Goal: Information Seeking & Learning: Learn about a topic

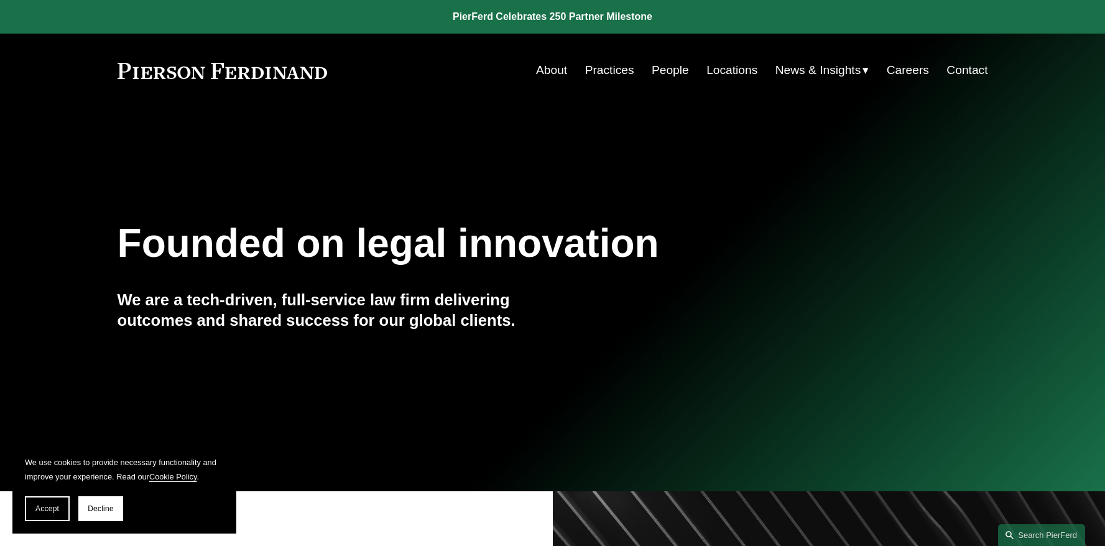
click at [676, 78] on link "People" at bounding box center [670, 70] width 37 height 24
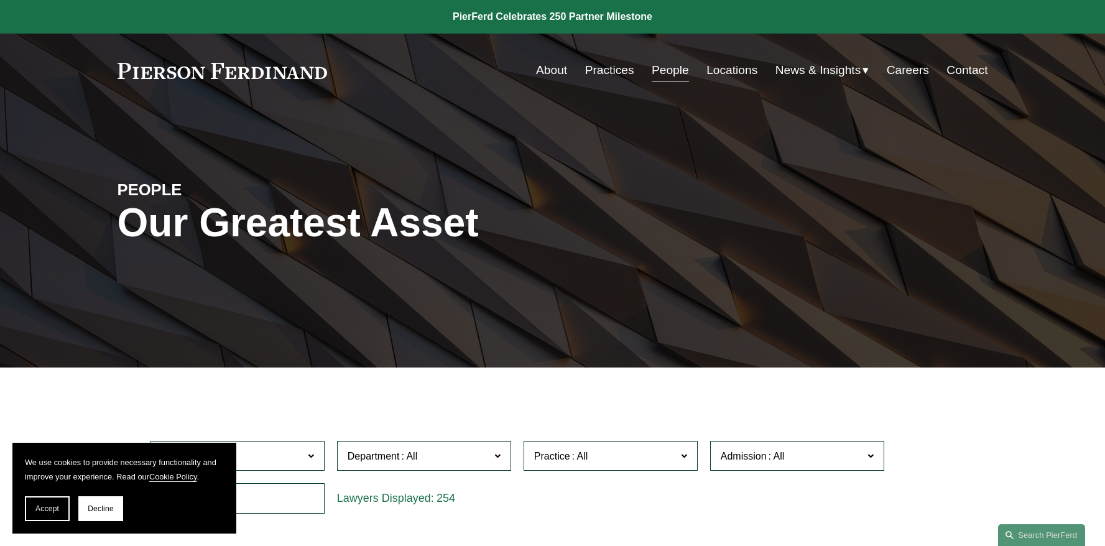
click at [300, 454] on span "Location" at bounding box center [232, 456] width 142 height 17
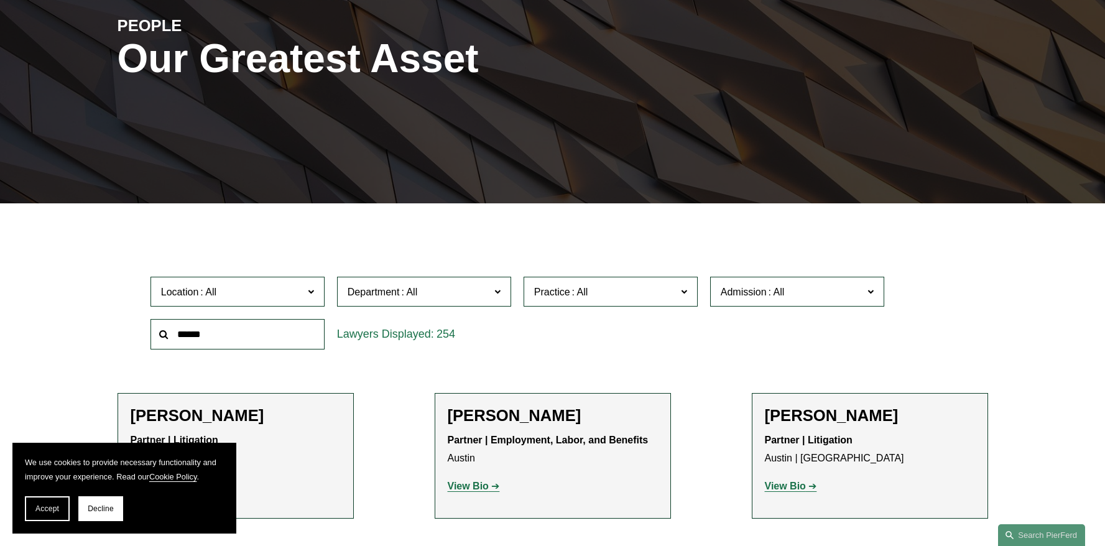
scroll to position [178, 0]
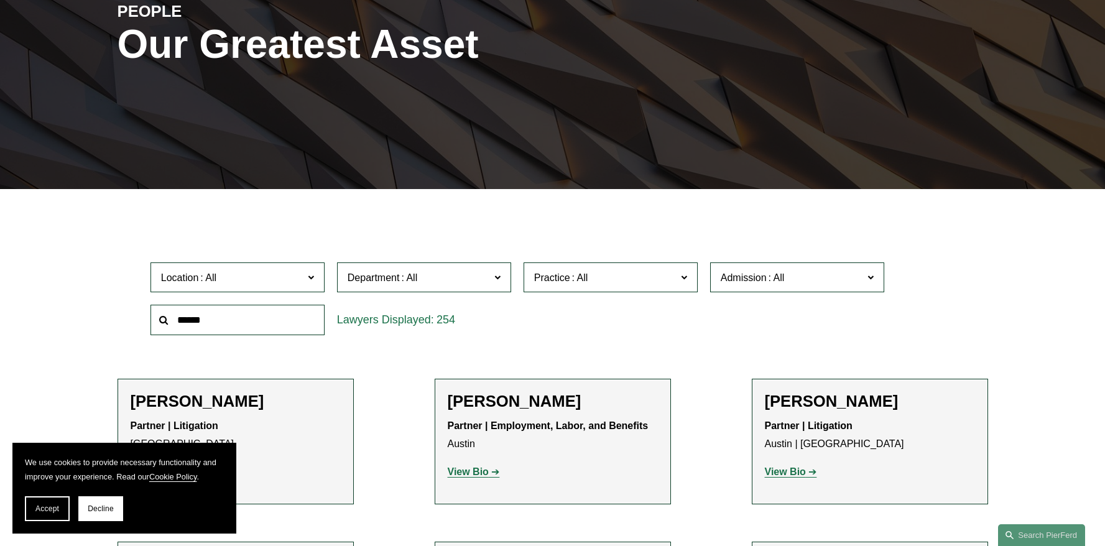
click at [0, 0] on link "[GEOGRAPHIC_DATA]" at bounding box center [0, 0] width 0 height 0
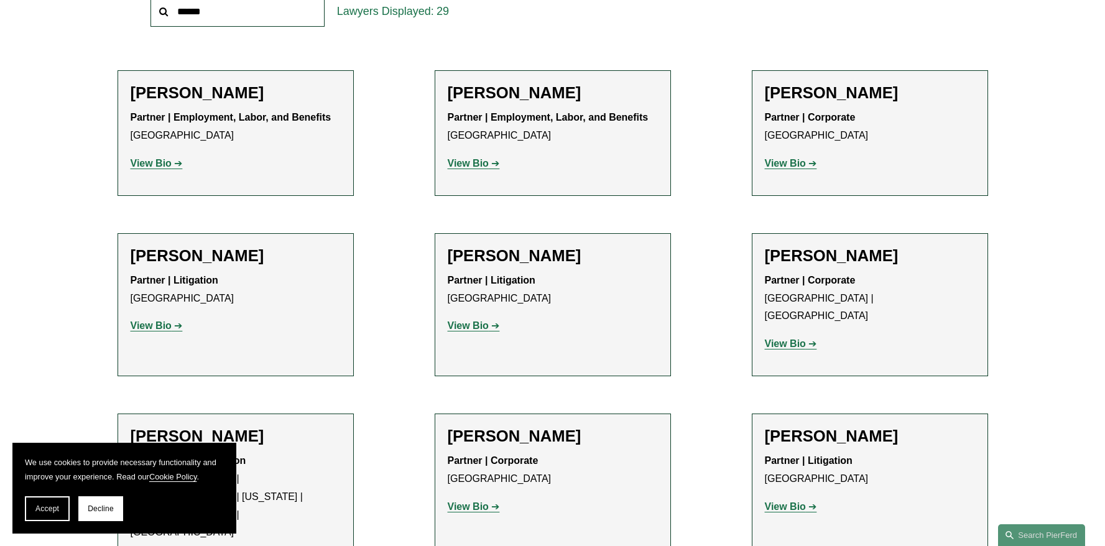
scroll to position [490, 0]
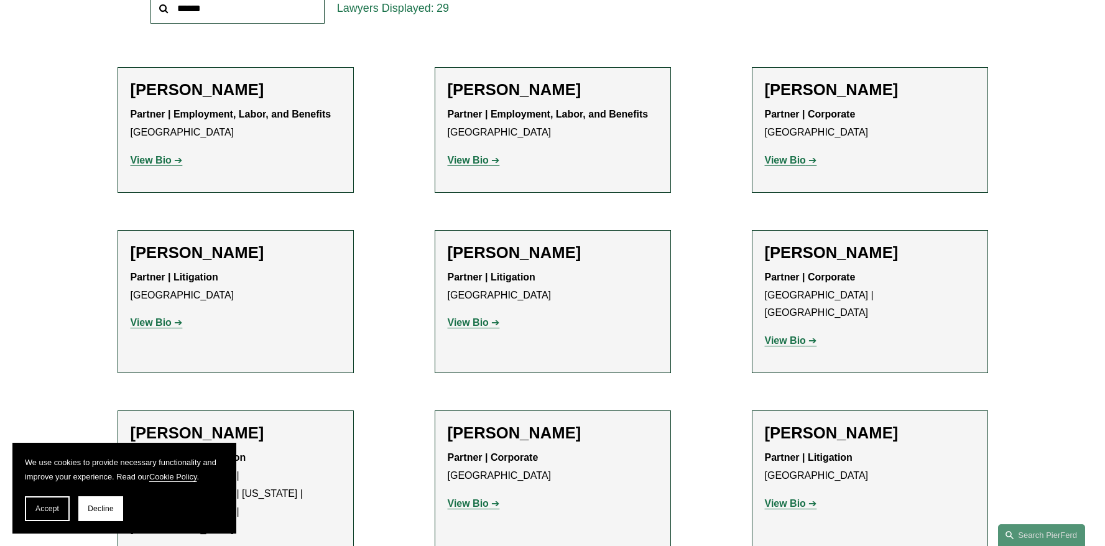
click at [496, 261] on h2 "Vincent Bushnell" at bounding box center [553, 252] width 210 height 19
click at [462, 331] on p "View Bio" at bounding box center [553, 323] width 210 height 18
click at [464, 317] on strong "View Bio" at bounding box center [468, 322] width 41 height 11
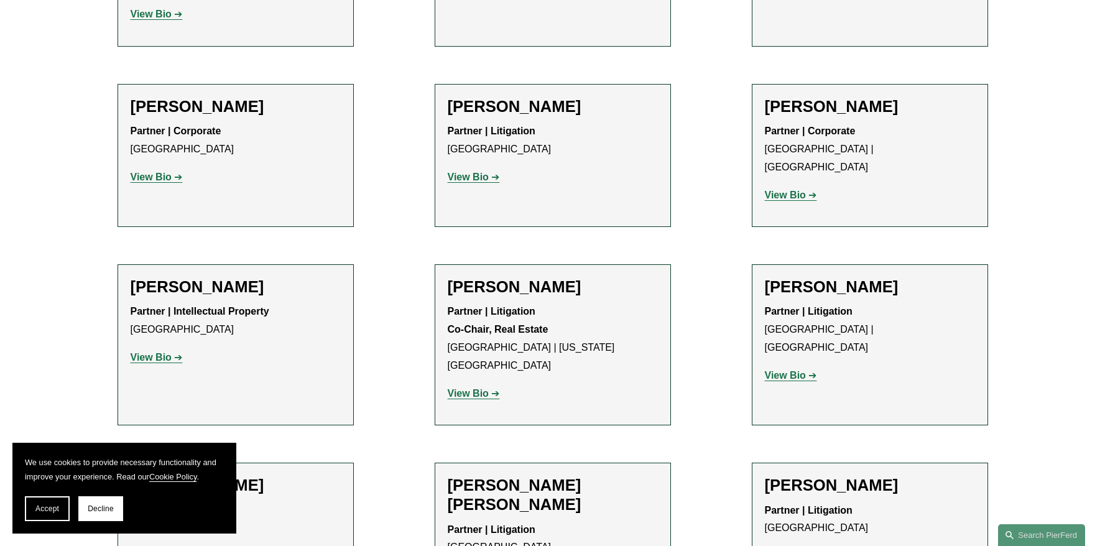
scroll to position [1143, 0]
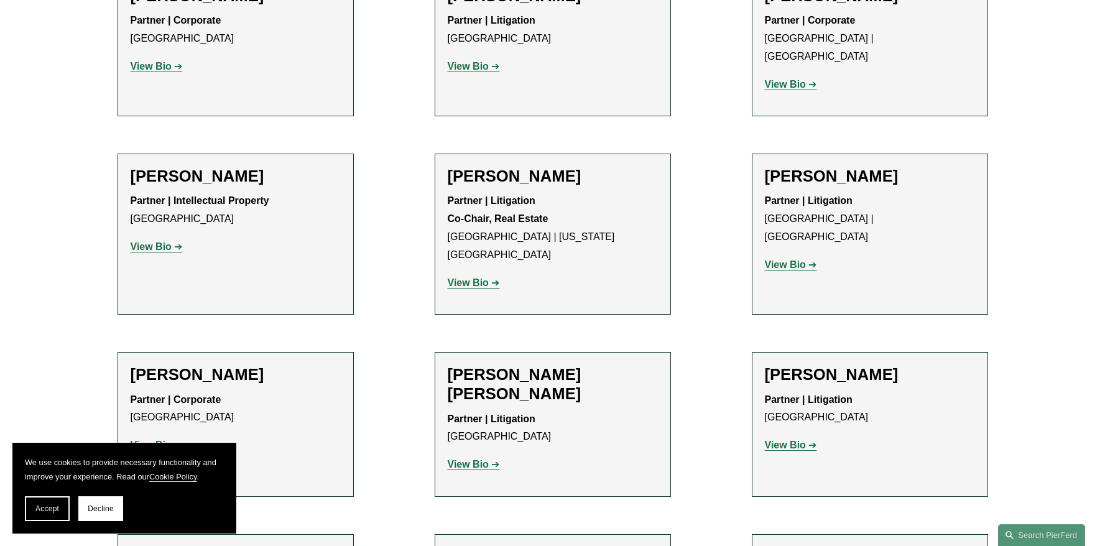
click at [153, 241] on strong "View Bio" at bounding box center [151, 246] width 41 height 11
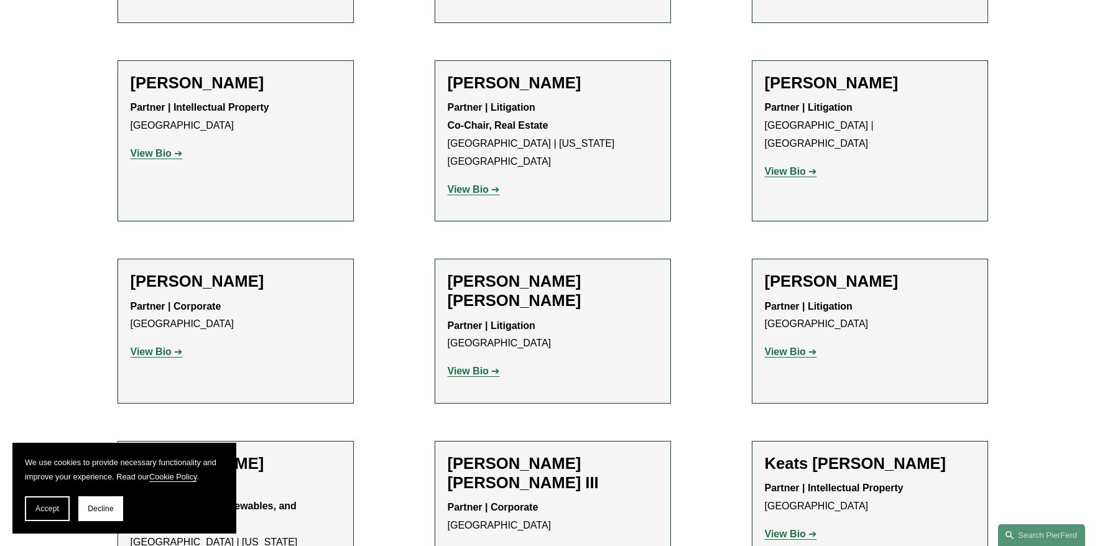
scroll to position [1235, 0]
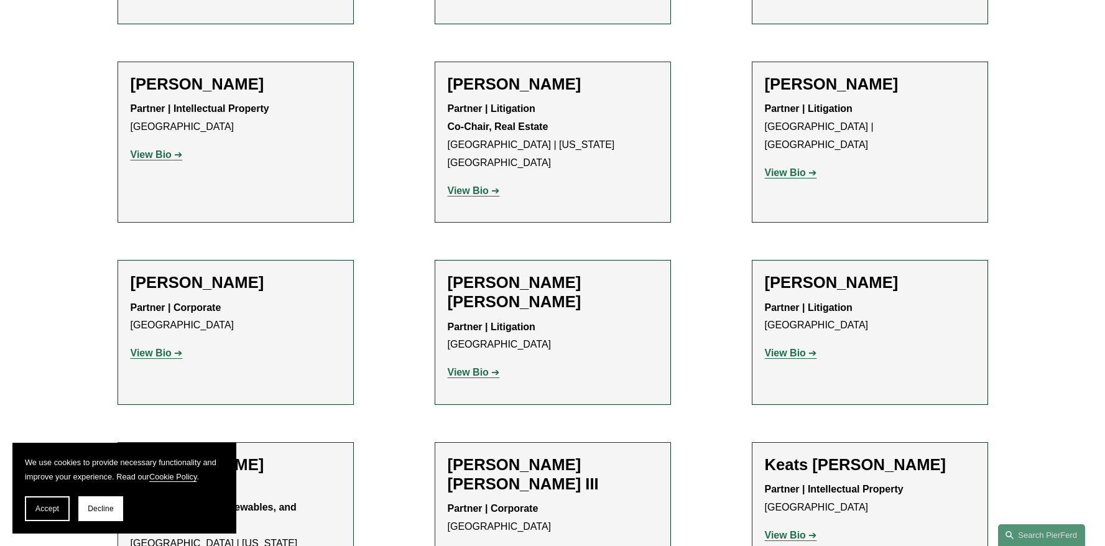
click at [471, 367] on strong "View Bio" at bounding box center [468, 372] width 41 height 11
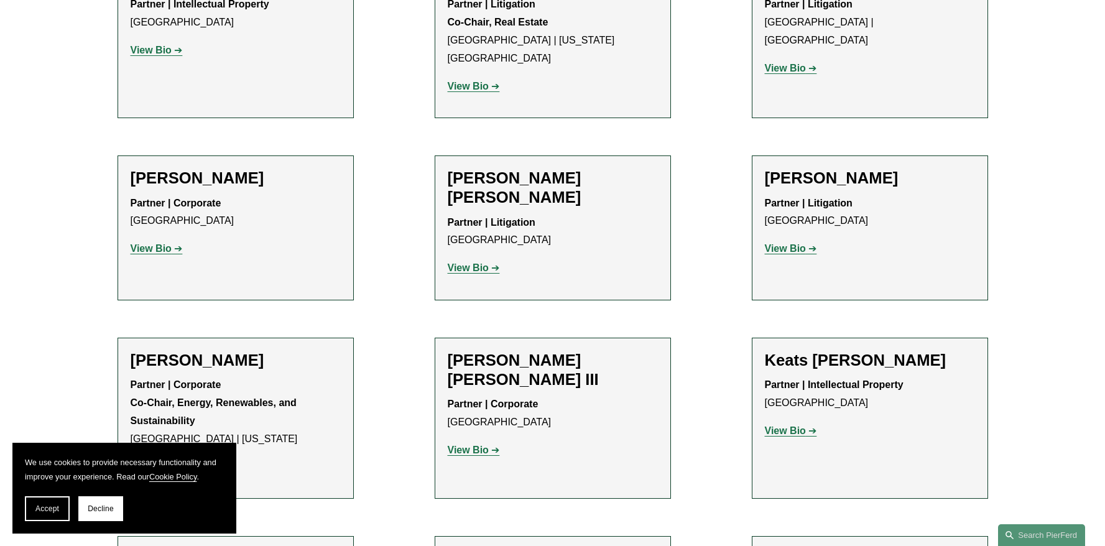
scroll to position [1346, 0]
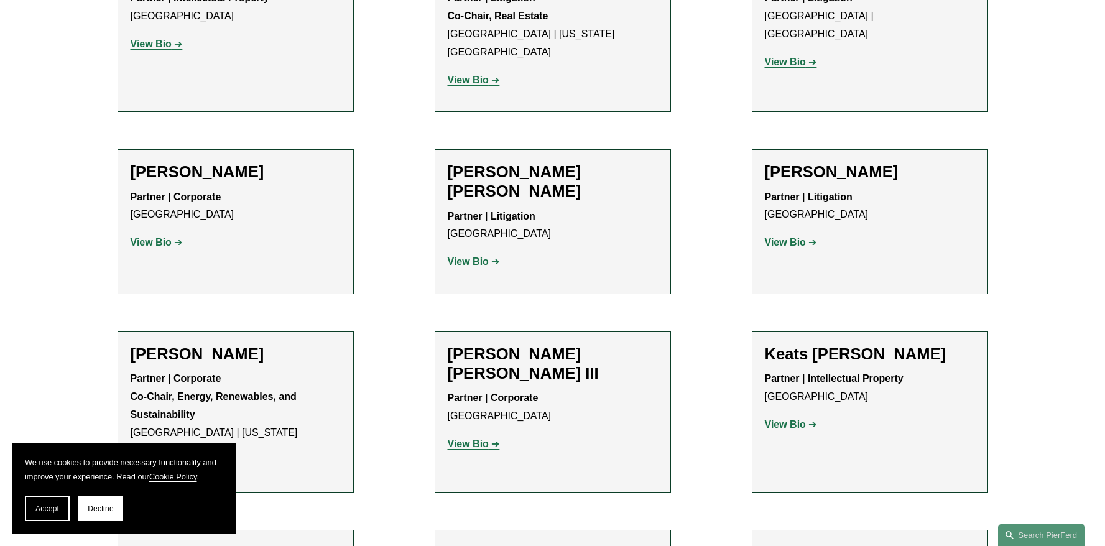
click at [778, 237] on strong "View Bio" at bounding box center [785, 242] width 41 height 11
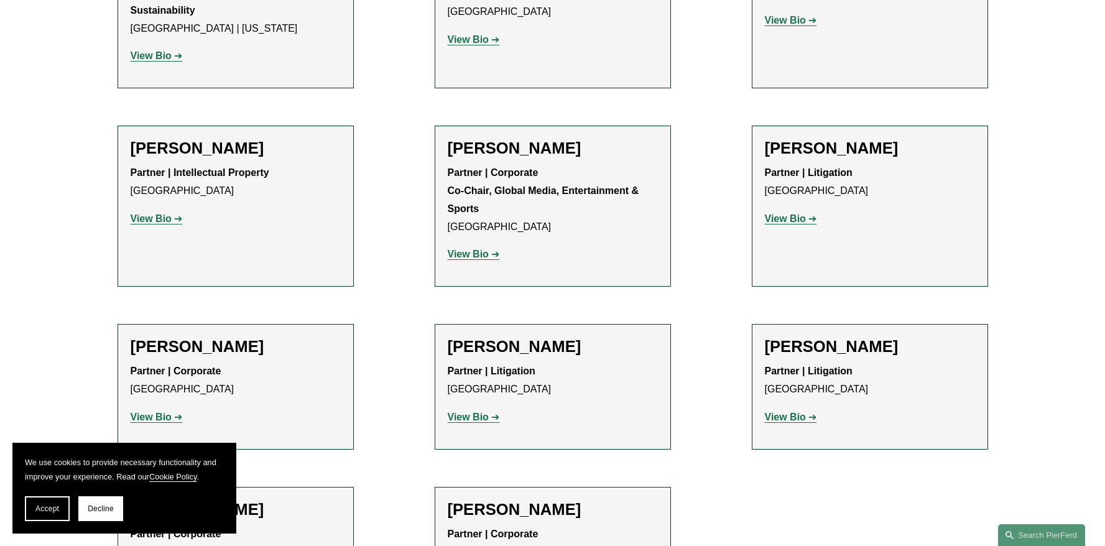
scroll to position [1753, 0]
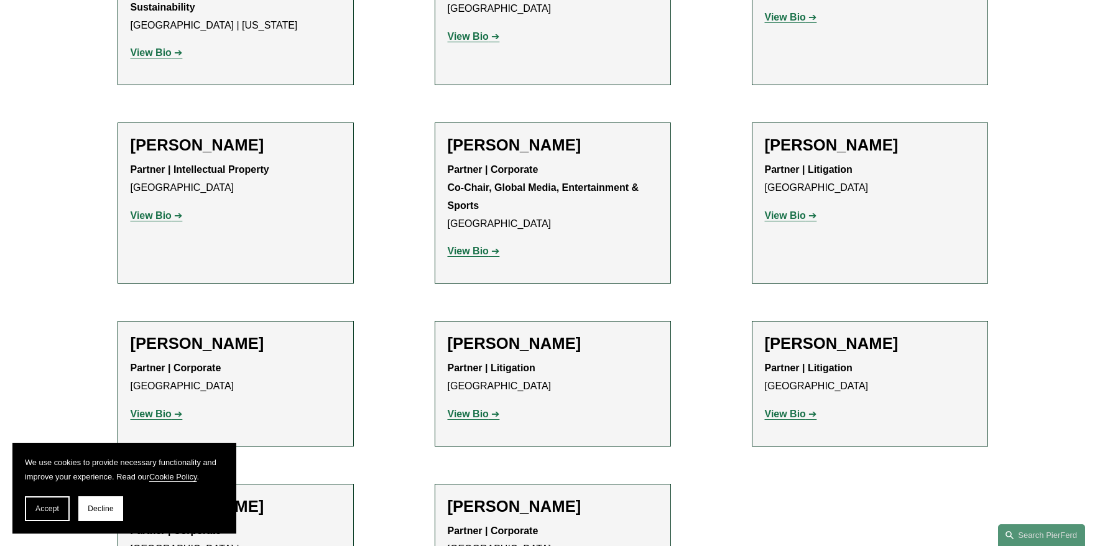
click at [790, 210] on strong "View Bio" at bounding box center [785, 215] width 41 height 11
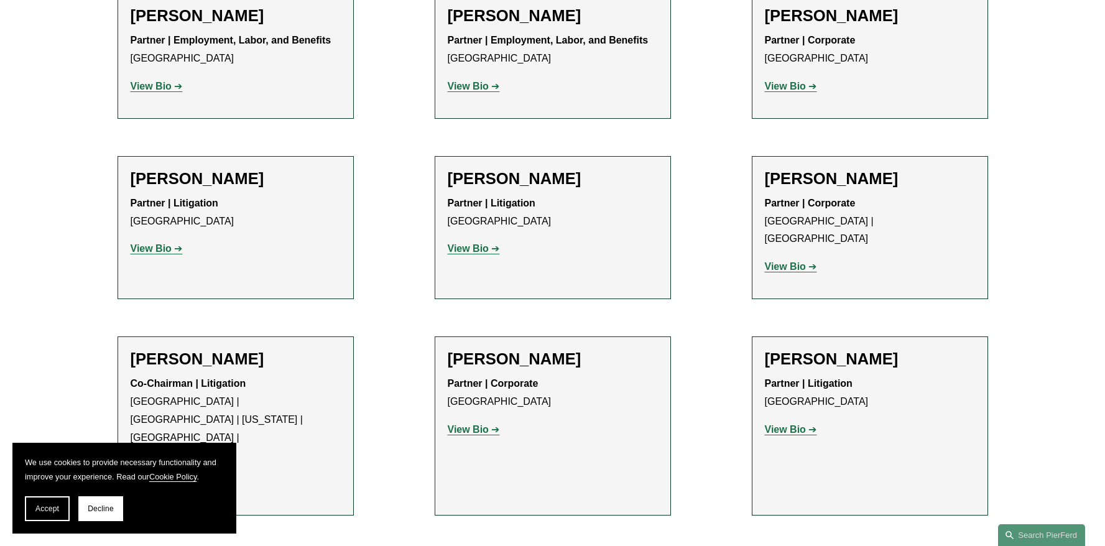
scroll to position [489, 0]
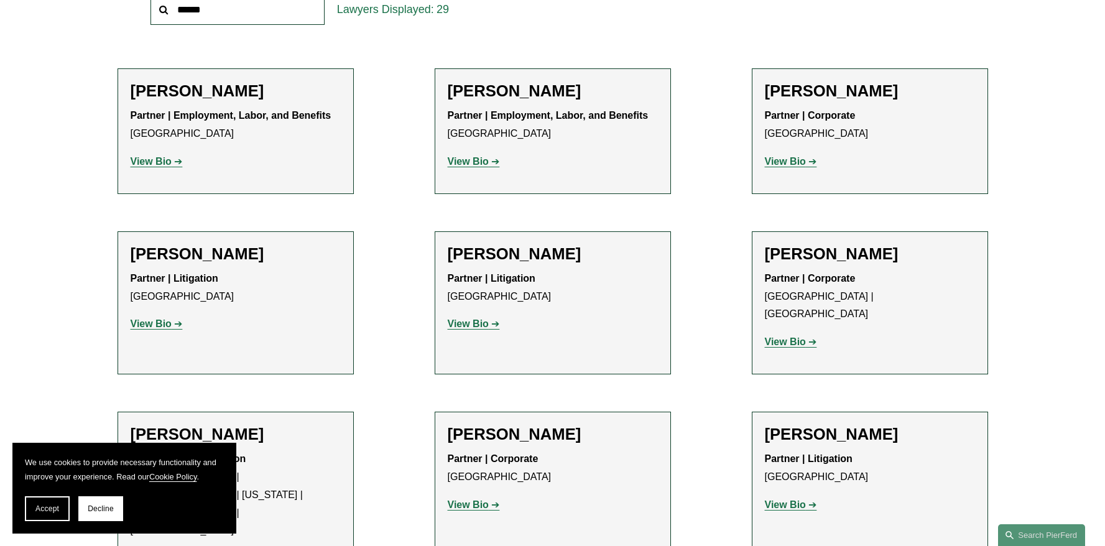
click at [772, 160] on strong "View Bio" at bounding box center [785, 161] width 41 height 11
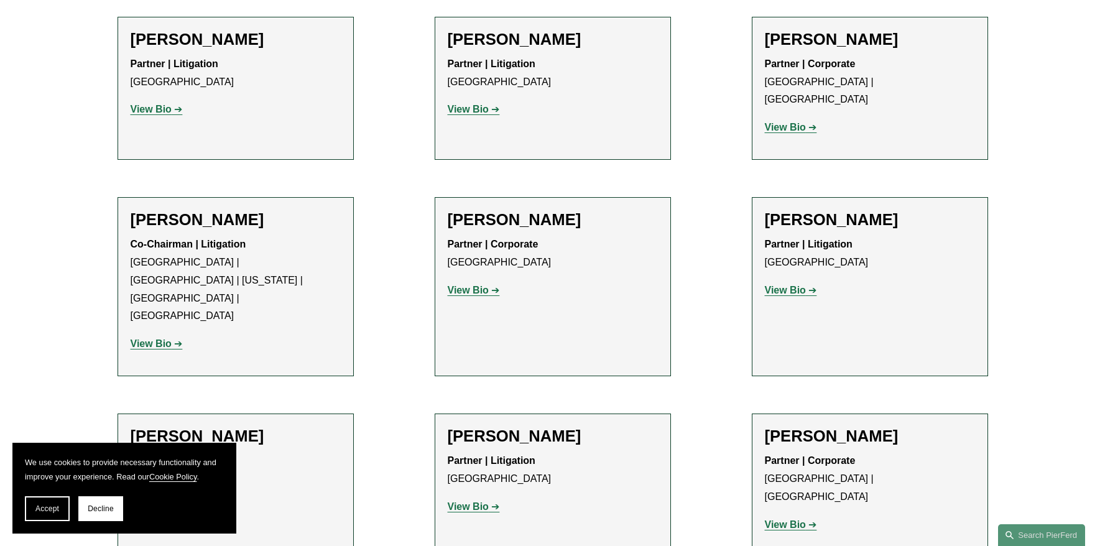
scroll to position [725, 0]
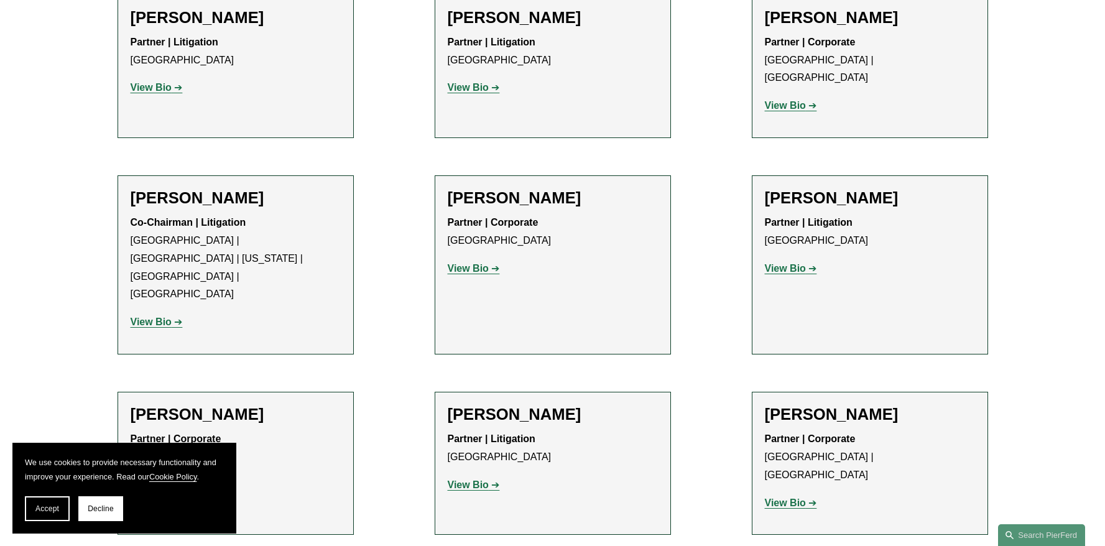
click at [783, 263] on strong "View Bio" at bounding box center [785, 268] width 41 height 11
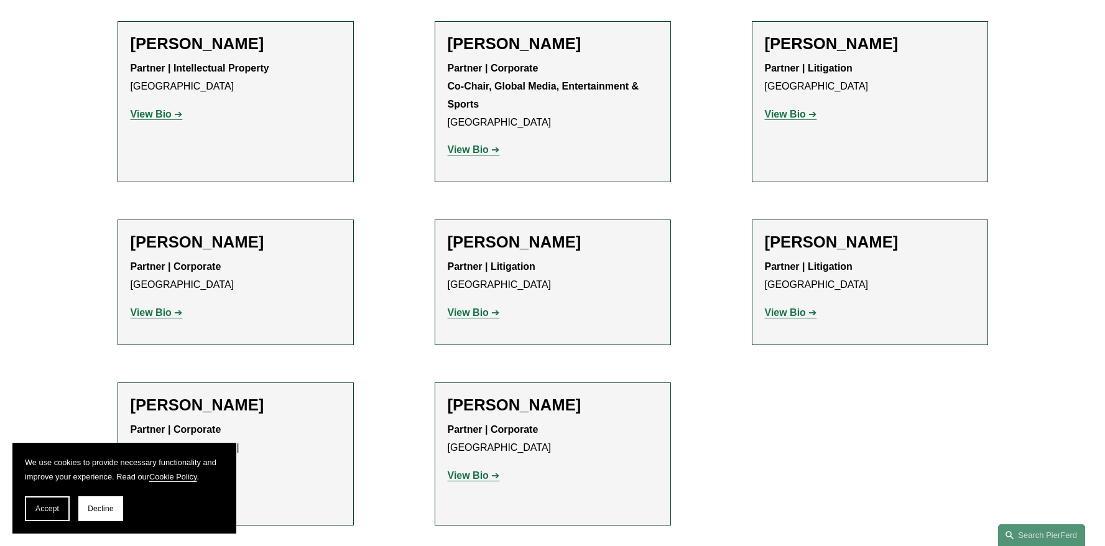
scroll to position [1863, 0]
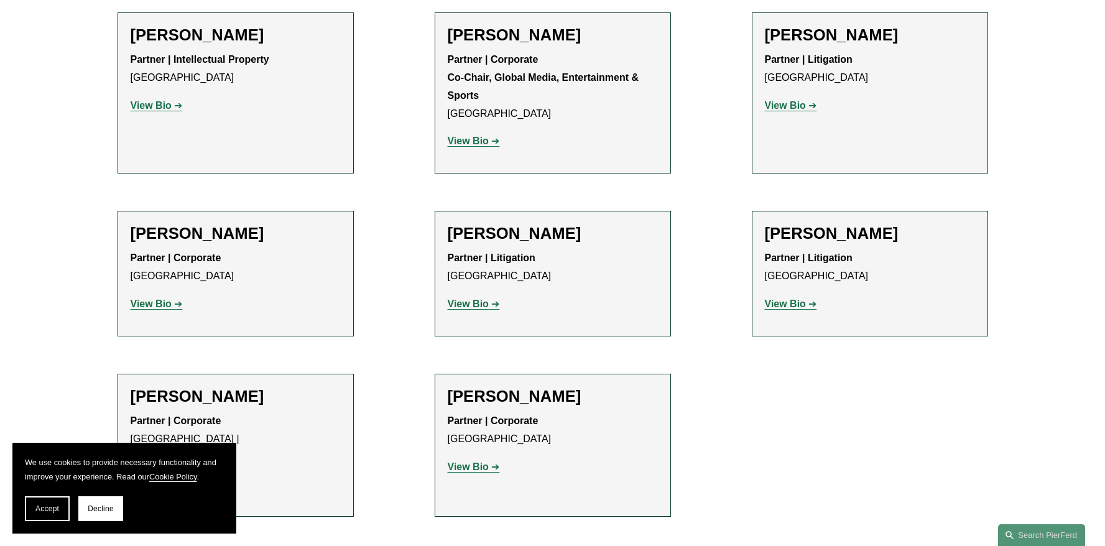
click at [477, 298] on strong "View Bio" at bounding box center [468, 303] width 41 height 11
click at [783, 298] on strong "View Bio" at bounding box center [785, 303] width 41 height 11
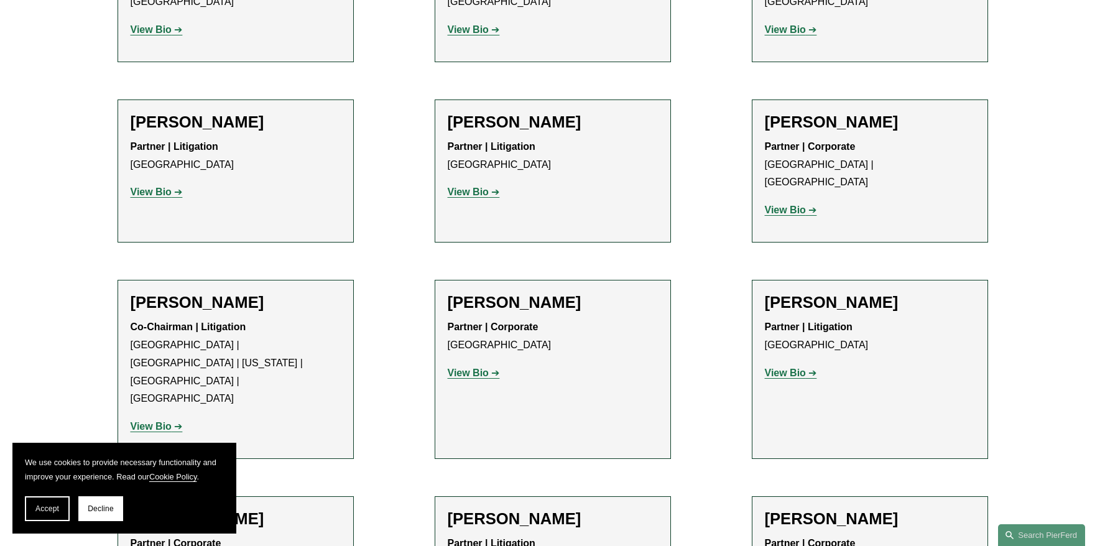
scroll to position [610, 0]
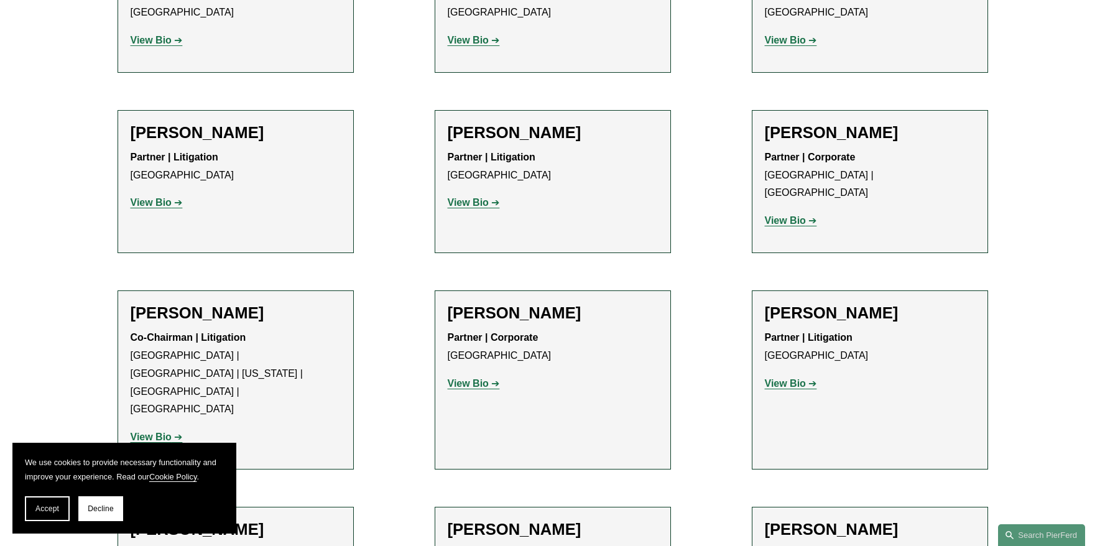
click at [469, 205] on strong "View Bio" at bounding box center [468, 202] width 41 height 11
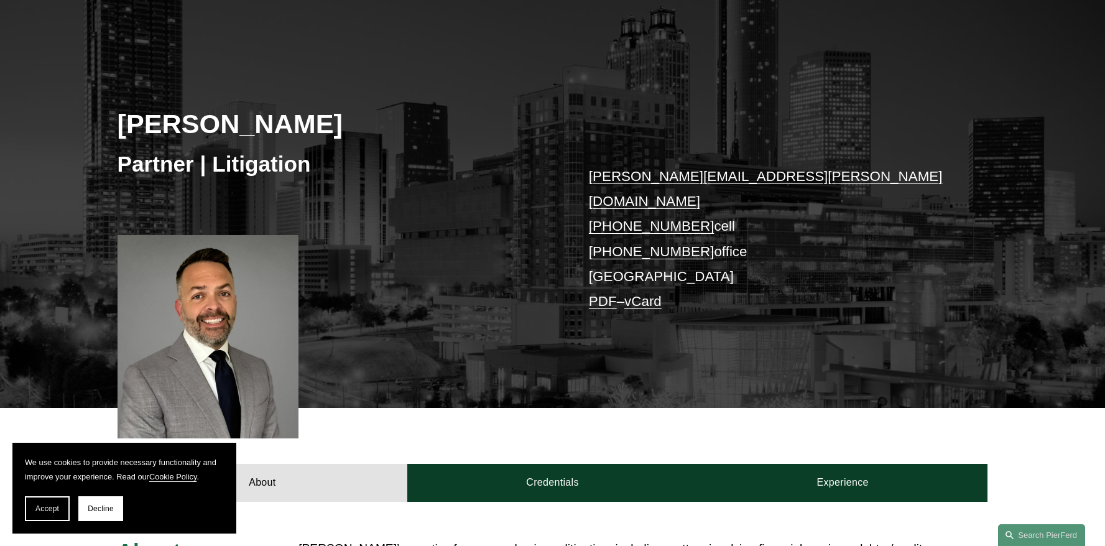
scroll to position [33, 0]
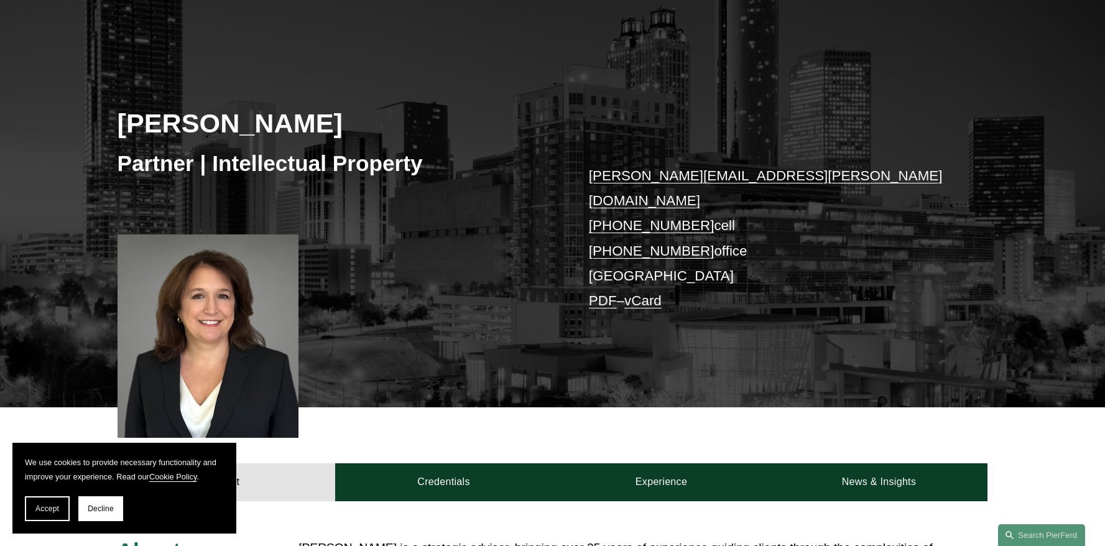
scroll to position [134, 0]
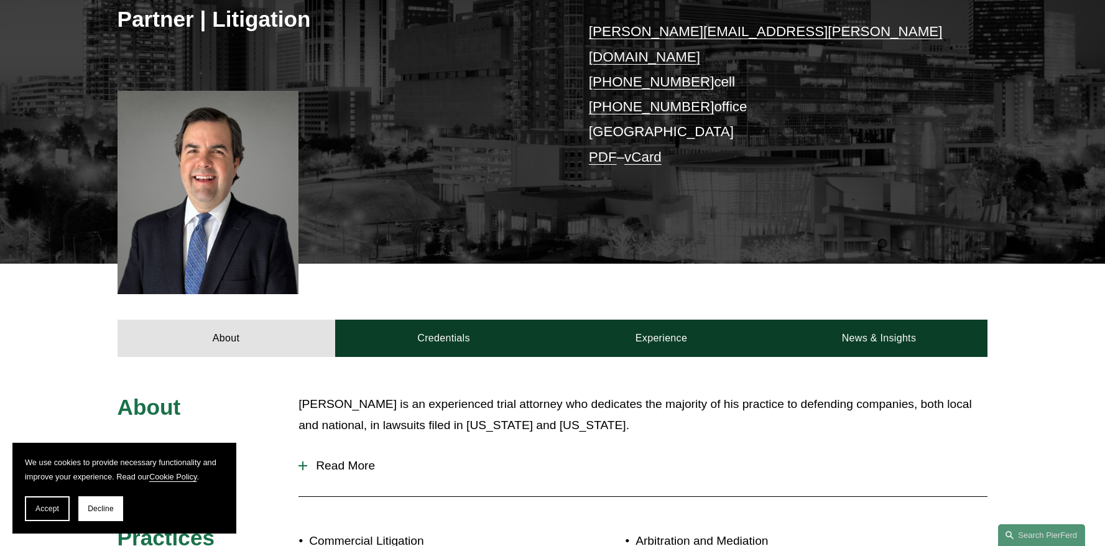
scroll to position [285, 0]
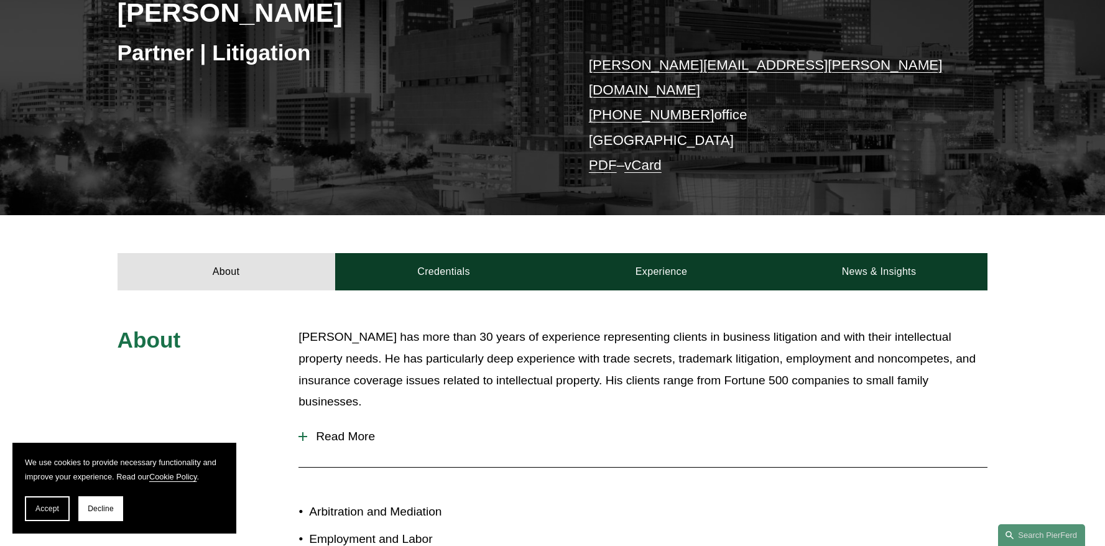
scroll to position [350, 0]
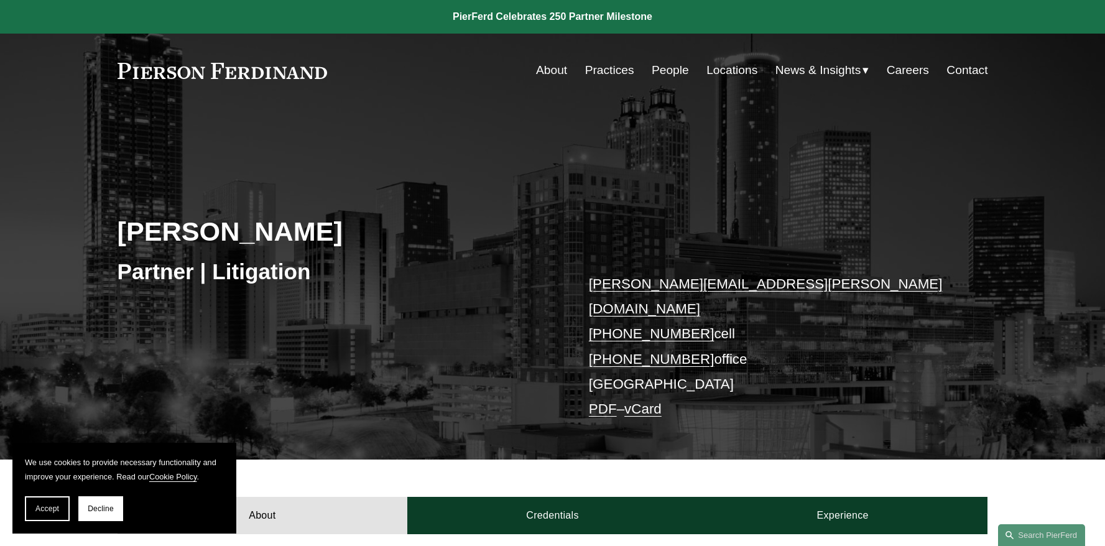
scroll to position [412, 0]
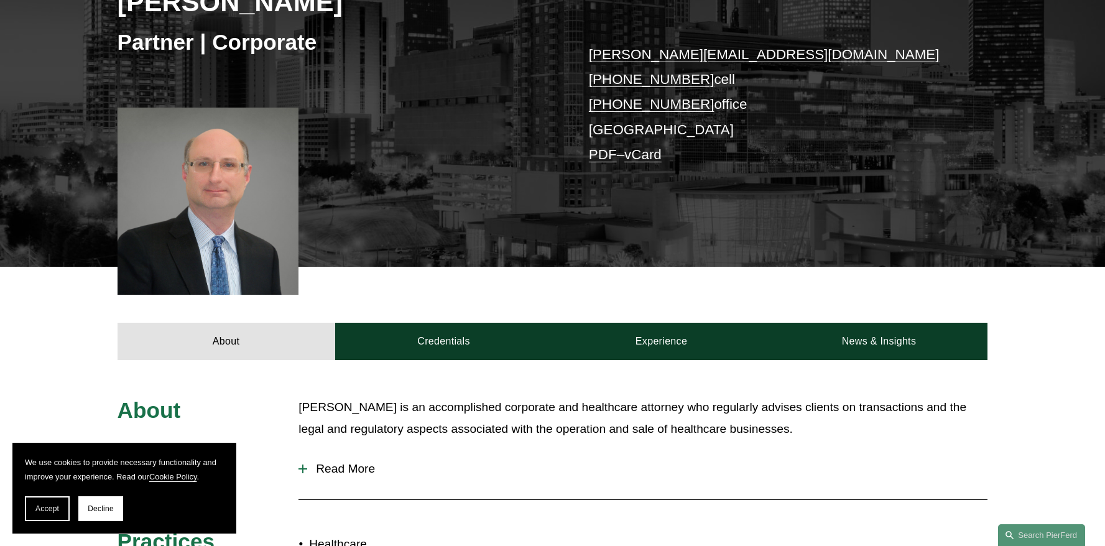
scroll to position [351, 0]
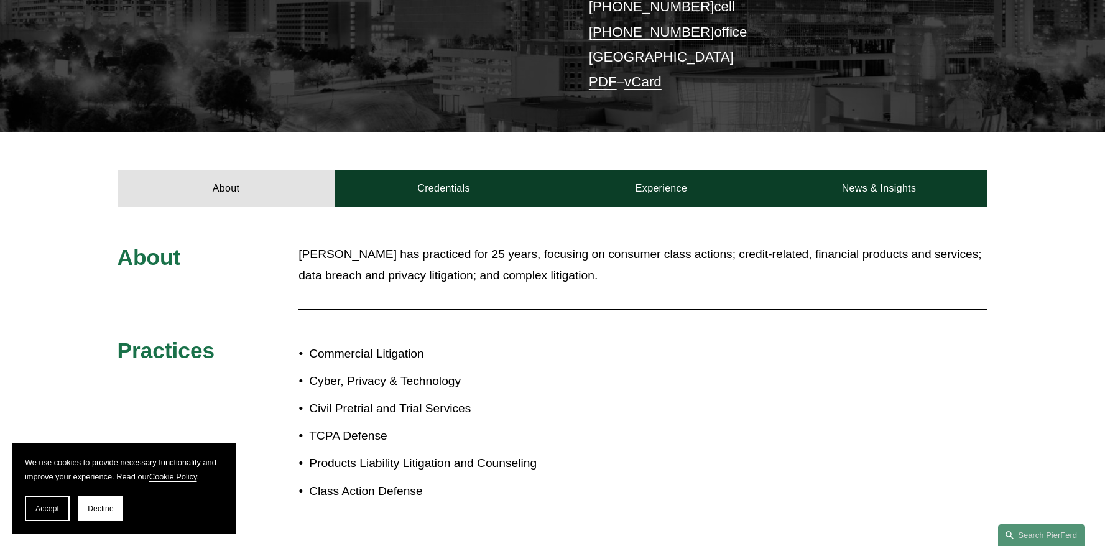
scroll to position [390, 0]
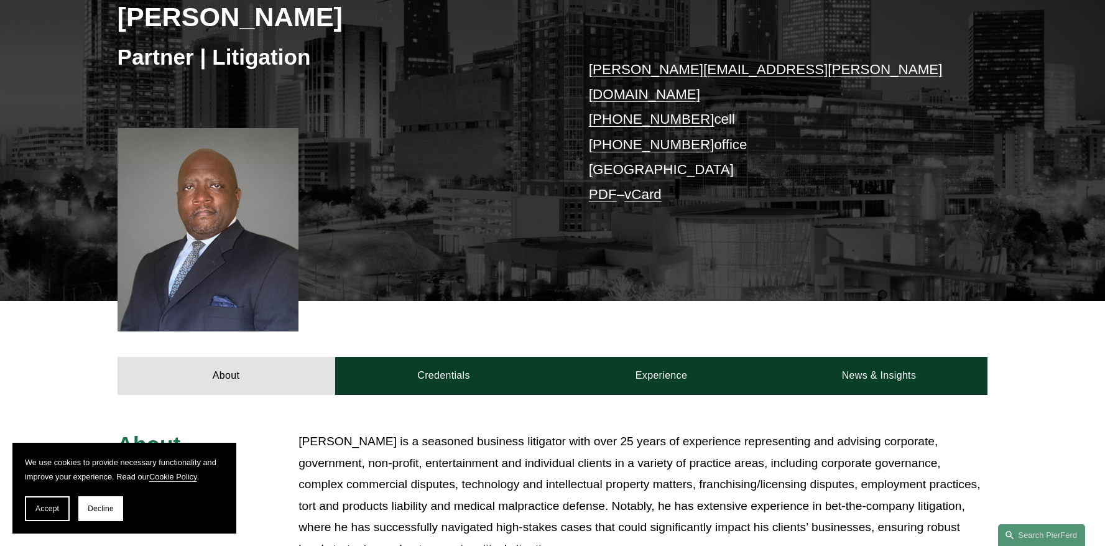
scroll to position [206, 0]
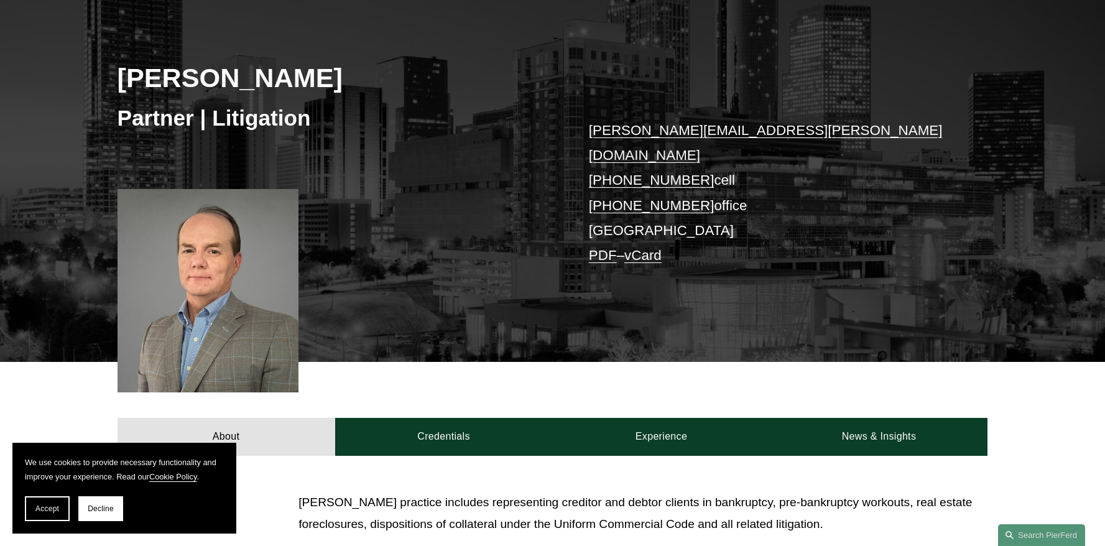
scroll to position [333, 0]
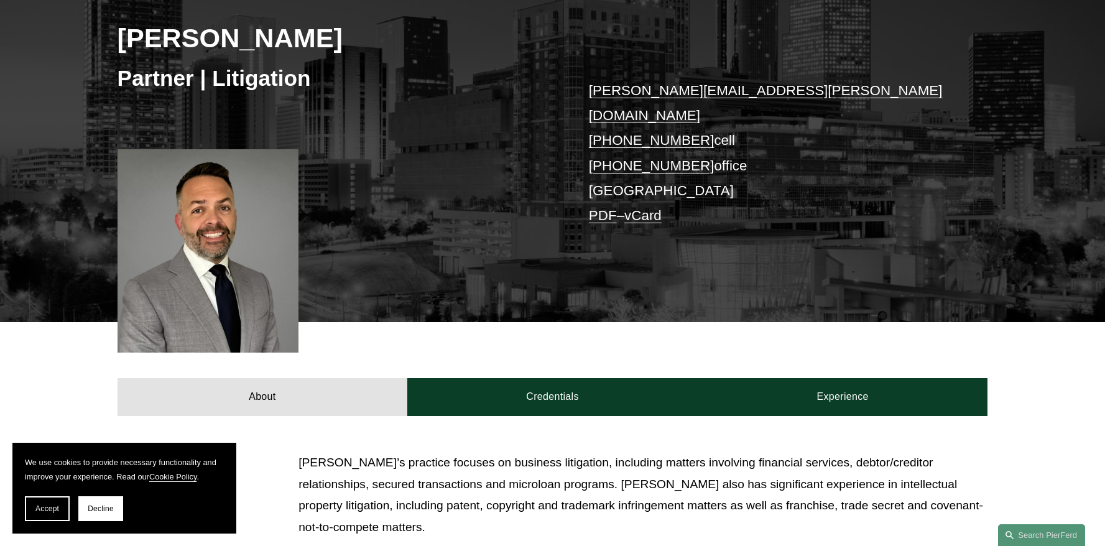
scroll to position [187, 0]
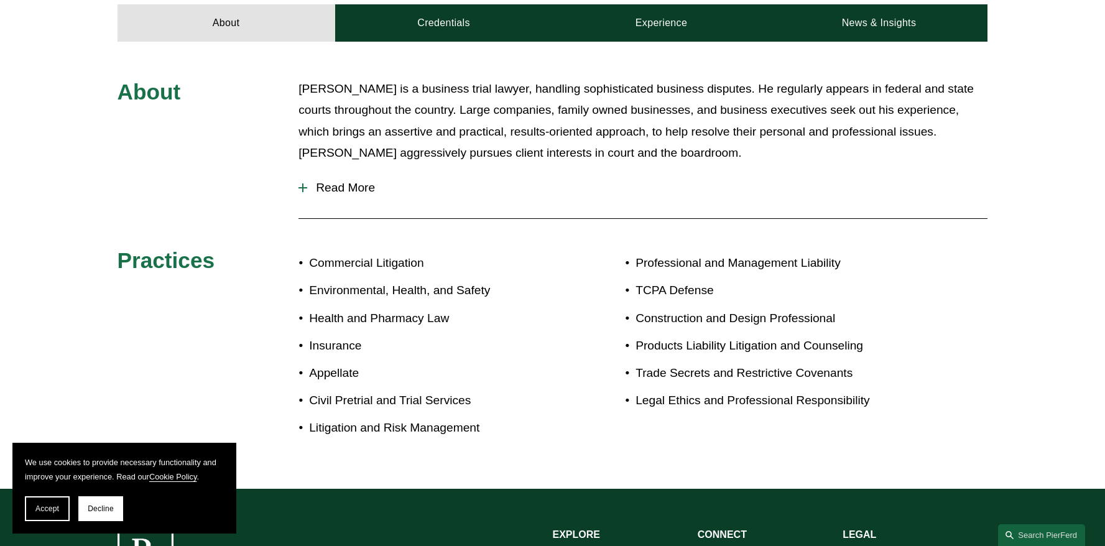
scroll to position [620, 0]
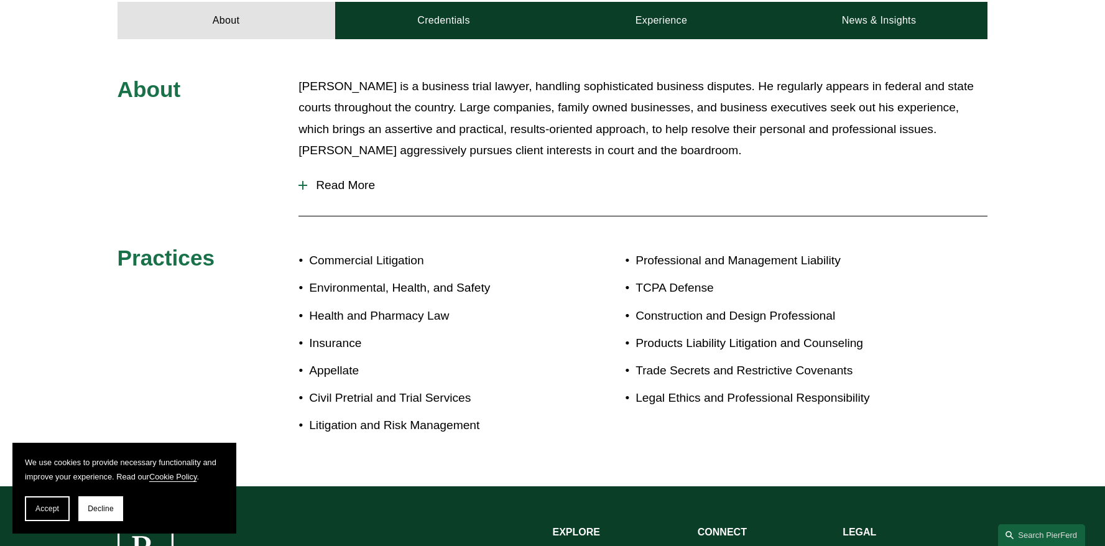
click at [346, 178] on span "Read More" at bounding box center [647, 185] width 680 height 14
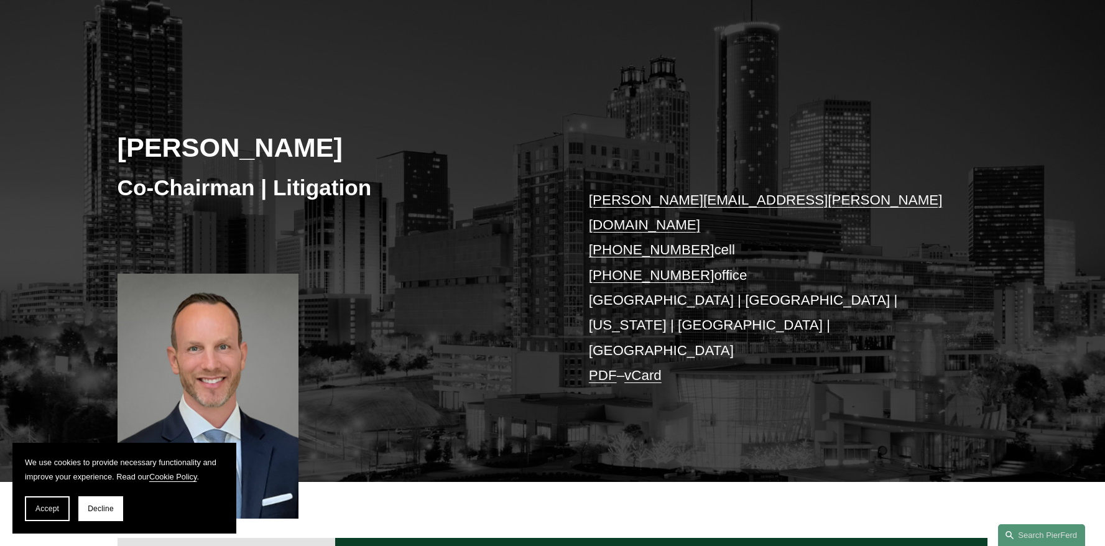
scroll to position [0, 0]
